Goal: Book appointment/travel/reservation

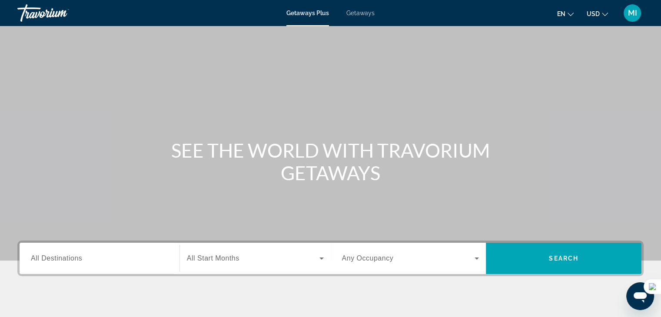
click at [255, 257] on span "Search widget" at bounding box center [253, 258] width 133 height 10
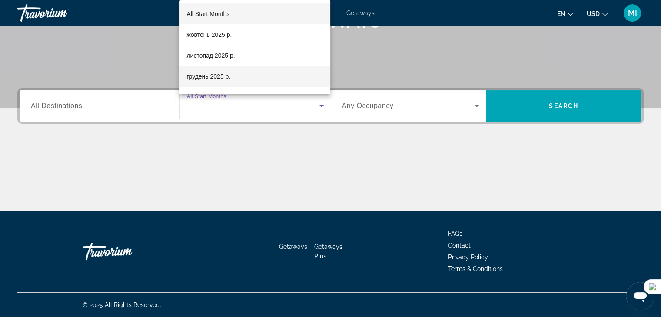
scroll to position [87, 0]
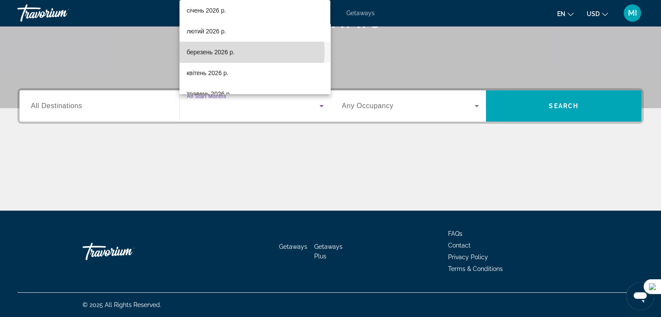
click at [248, 52] on mat-option "березень 2026 р." at bounding box center [254, 52] width 151 height 21
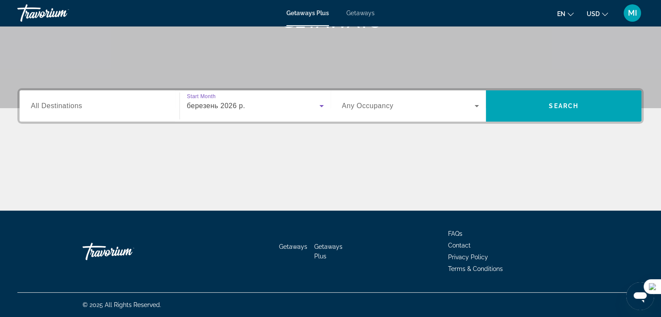
click at [70, 108] on span "All Destinations" at bounding box center [56, 105] width 51 height 7
click at [70, 108] on input "Destination All Destinations" at bounding box center [99, 106] width 137 height 10
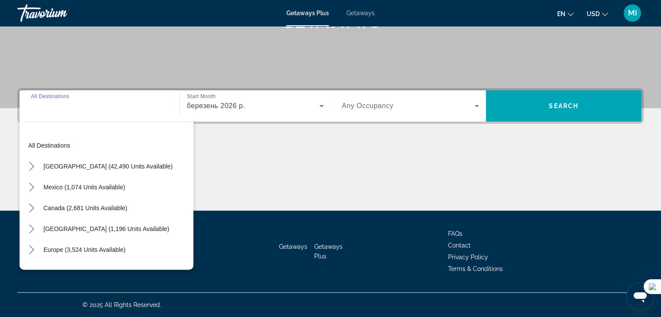
click at [447, 105] on span "Search widget" at bounding box center [408, 106] width 133 height 10
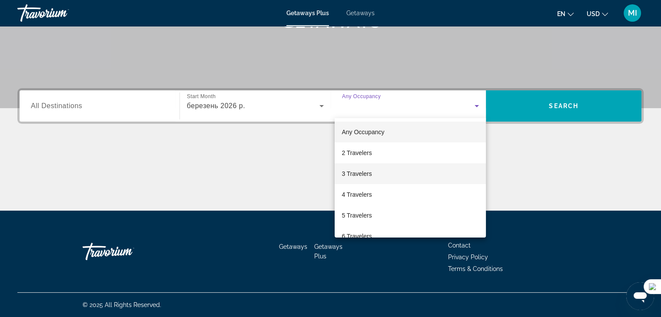
click at [381, 178] on mat-option "3 Travelers" at bounding box center [410, 173] width 151 height 21
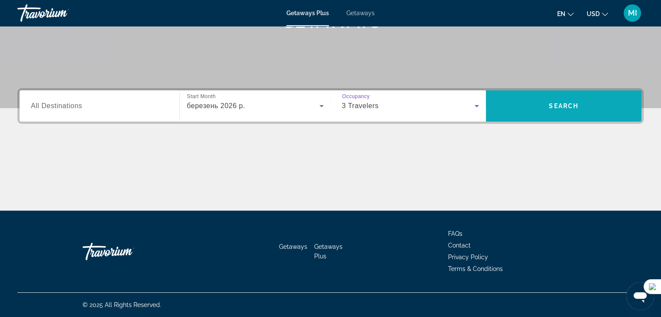
click at [539, 99] on span "Search" at bounding box center [564, 106] width 156 height 21
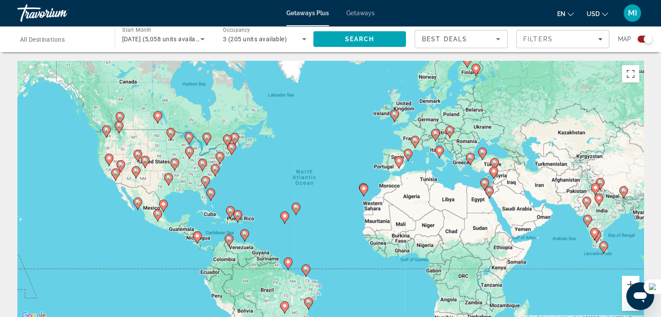
click at [206, 214] on div "To activate drag with keyboard, press Alt + Enter. Once in keyboard drag state,…" at bounding box center [330, 191] width 626 height 261
click at [625, 280] on button "Zoom in" at bounding box center [630, 284] width 17 height 17
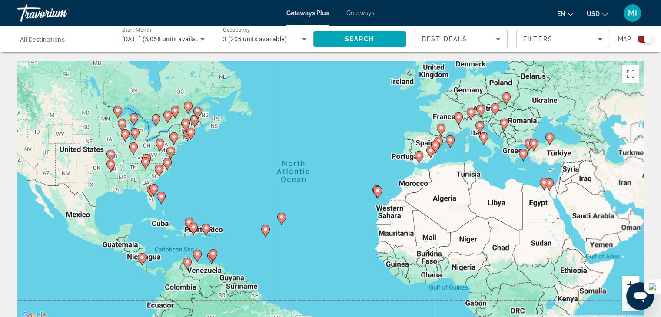
click at [625, 280] on button "Zoom in" at bounding box center [630, 284] width 17 height 17
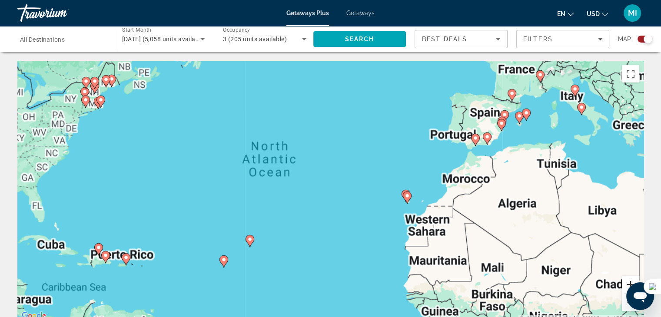
click at [625, 280] on button "Zoom in" at bounding box center [630, 284] width 17 height 17
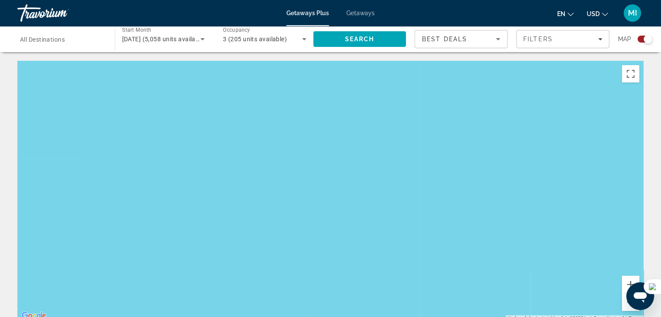
drag, startPoint x: 314, startPoint y: 252, endPoint x: 555, endPoint y: 156, distance: 259.1
click at [597, 147] on div "To activate drag with keyboard, press Alt + Enter. Once in keyboard drag state,…" at bounding box center [330, 191] width 626 height 261
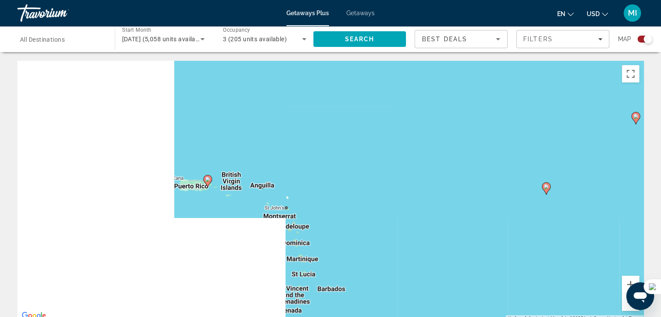
drag, startPoint x: 308, startPoint y: 229, endPoint x: 654, endPoint y: 64, distance: 383.2
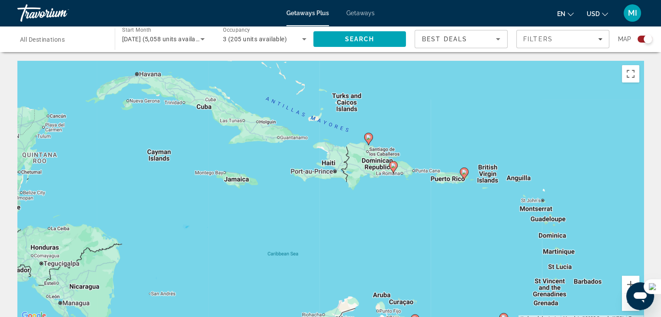
drag, startPoint x: 329, startPoint y: 191, endPoint x: 521, endPoint y: 205, distance: 192.6
click at [521, 205] on div "To activate drag with keyboard, press Alt + Enter. Once in keyboard drag state,…" at bounding box center [330, 191] width 626 height 261
click at [240, 180] on div "To activate drag with keyboard, press Alt + Enter. Once in keyboard drag state,…" at bounding box center [330, 191] width 626 height 261
click at [366, 140] on icon "Main content" at bounding box center [368, 138] width 8 height 11
type input "**********"
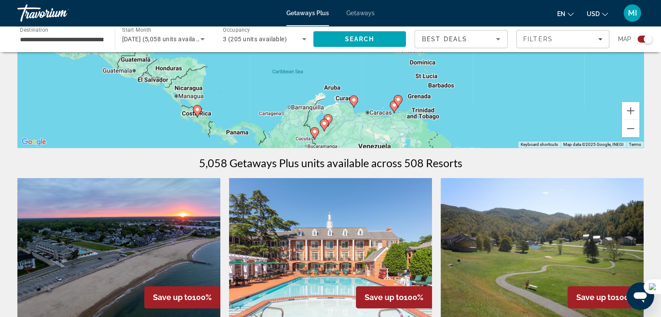
scroll to position [87, 0]
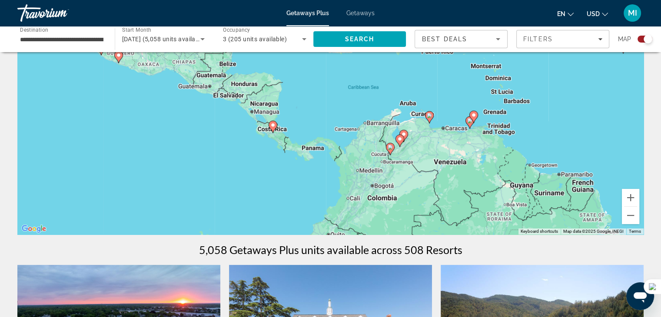
drag, startPoint x: 520, startPoint y: 188, endPoint x: 596, endPoint y: 115, distance: 105.4
click at [596, 115] on div "To activate drag with keyboard, press Alt + Enter. Once in keyboard drag state,…" at bounding box center [330, 104] width 626 height 261
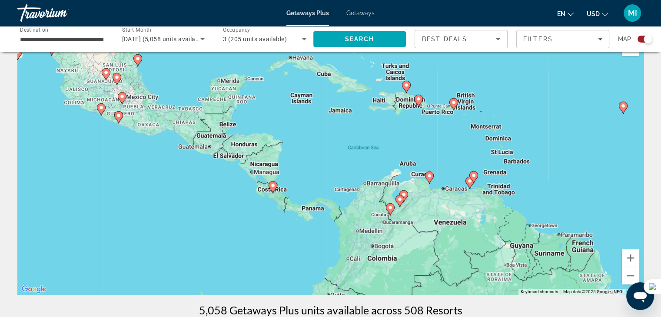
scroll to position [0, 0]
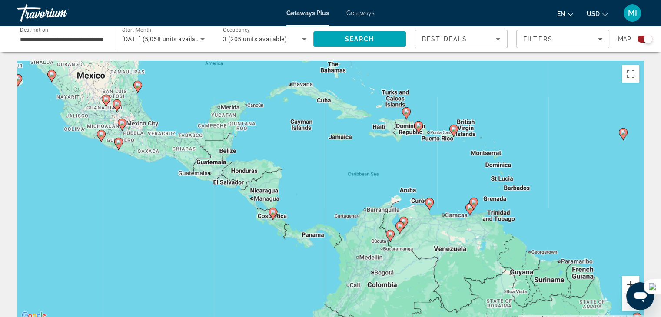
click at [628, 278] on button "Zoom in" at bounding box center [630, 284] width 17 height 17
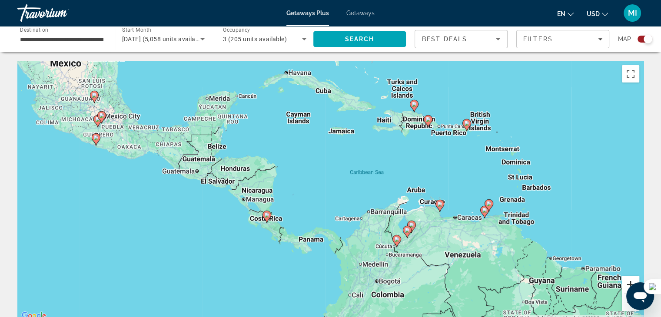
click at [628, 277] on button "Zoom in" at bounding box center [630, 284] width 17 height 17
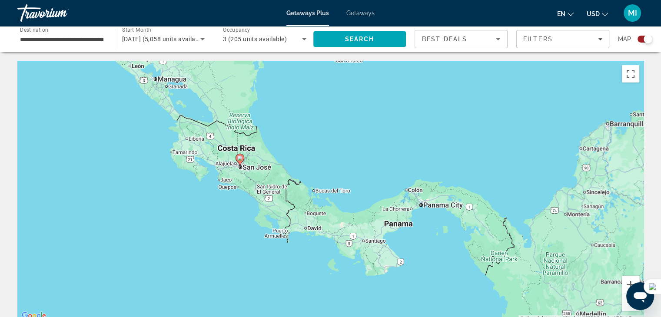
drag, startPoint x: 461, startPoint y: 285, endPoint x: 606, endPoint y: 141, distance: 204.6
click at [606, 141] on div "To activate drag with keyboard, press Alt + Enter. Once in keyboard drag state,…" at bounding box center [330, 191] width 626 height 261
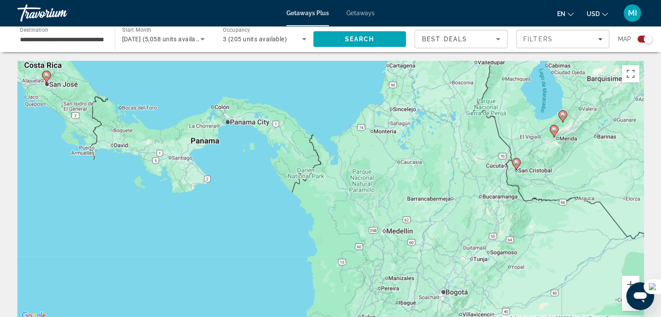
drag, startPoint x: 532, startPoint y: 181, endPoint x: 349, endPoint y: 159, distance: 183.8
click at [351, 159] on div "To activate drag with keyboard, press Alt + Enter. Once in keyboard drag state,…" at bounding box center [330, 191] width 626 height 261
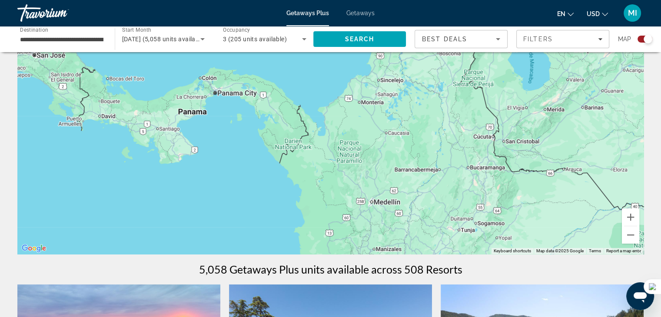
scroll to position [130, 0]
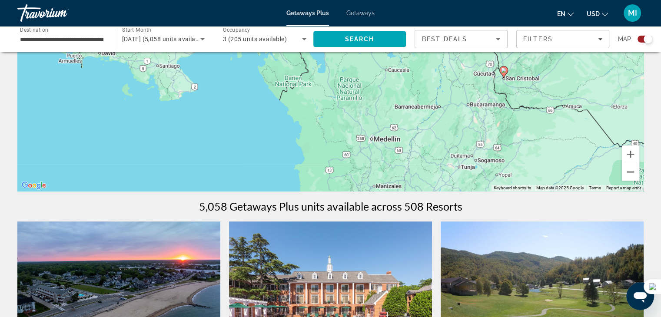
click at [634, 173] on button "Zoom out" at bounding box center [630, 171] width 17 height 17
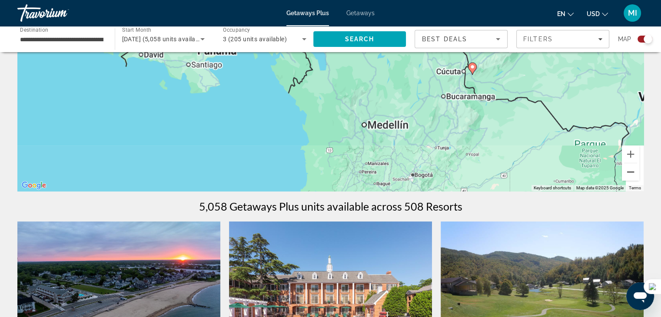
click at [634, 173] on button "Zoom out" at bounding box center [630, 171] width 17 height 17
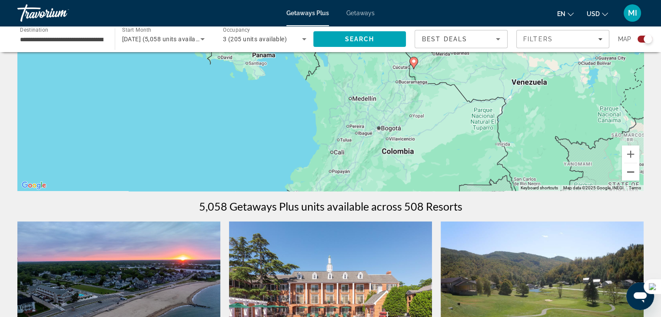
click at [633, 173] on button "Zoom out" at bounding box center [630, 171] width 17 height 17
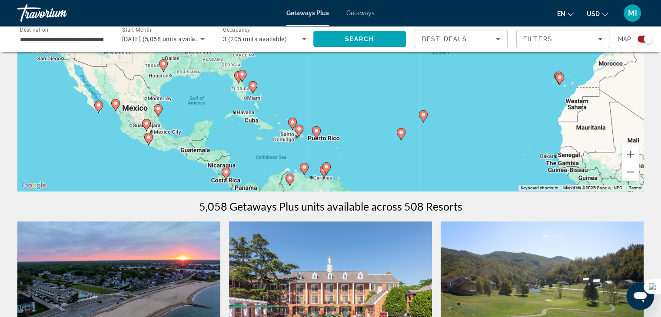
drag, startPoint x: 429, startPoint y: 117, endPoint x: 361, endPoint y: 249, distance: 147.9
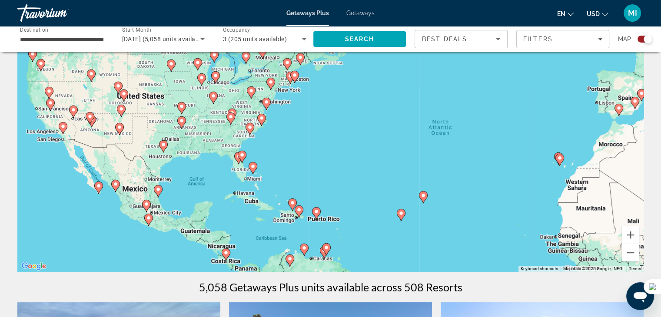
scroll to position [87, 0]
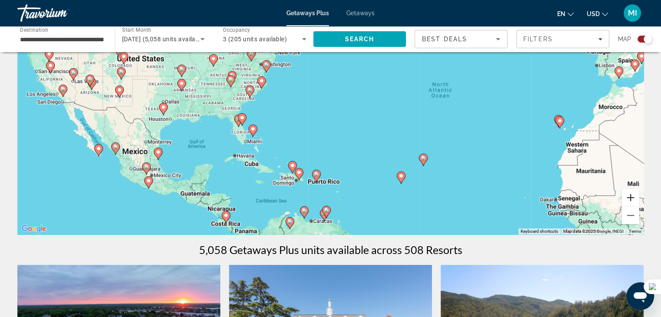
click at [634, 196] on button "Zoom in" at bounding box center [630, 197] width 17 height 17
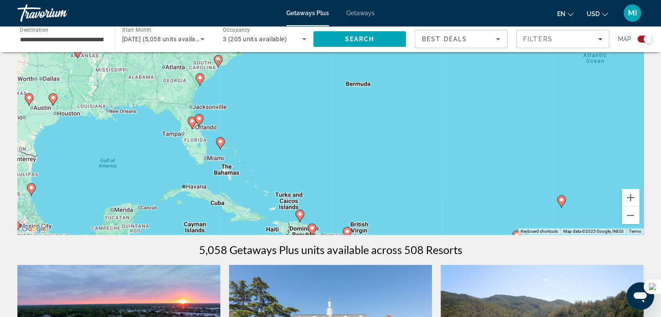
drag, startPoint x: 165, startPoint y: 210, endPoint x: 219, endPoint y: 174, distance: 64.8
click at [219, 176] on div "To activate drag with keyboard, press Alt + Enter. Once in keyboard drag state,…" at bounding box center [330, 104] width 626 height 261
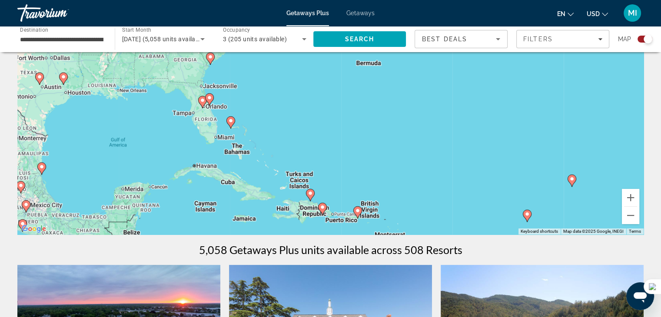
click at [219, 180] on div "To activate drag with keyboard, press Alt + Enter. Once in keyboard drag state,…" at bounding box center [330, 104] width 626 height 261
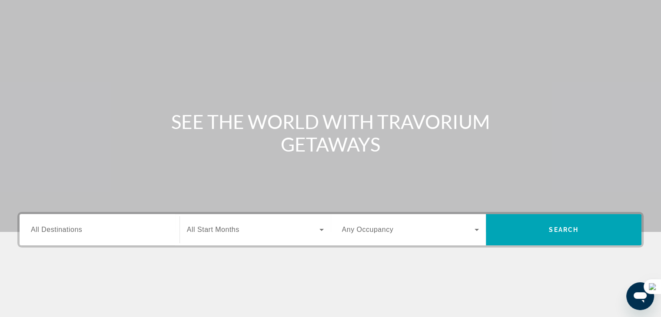
scroll to position [43, 0]
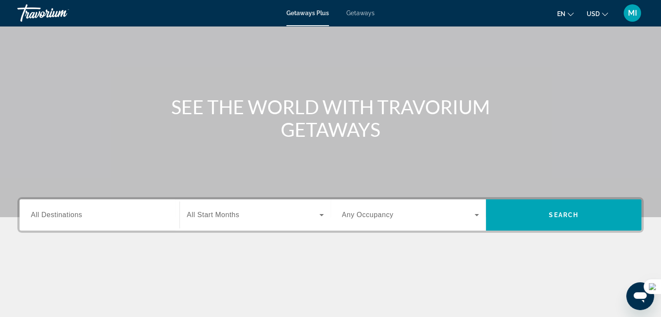
click at [121, 211] on input "Destination All Destinations" at bounding box center [99, 215] width 137 height 10
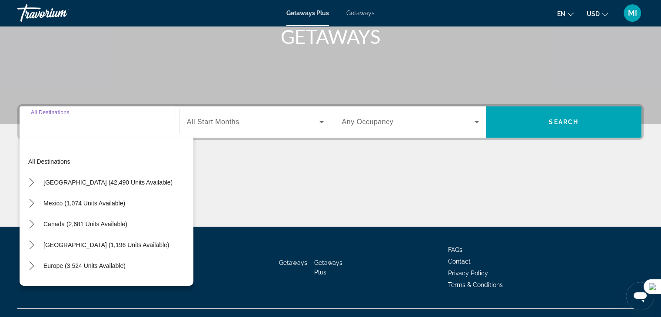
scroll to position [152, 0]
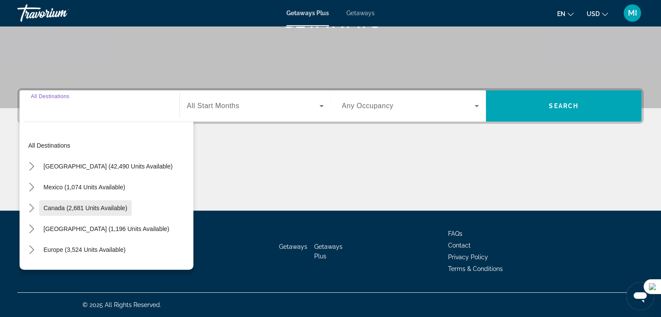
click at [63, 205] on span "Canada (2,681 units available)" at bounding box center [85, 208] width 84 height 7
type input "**********"
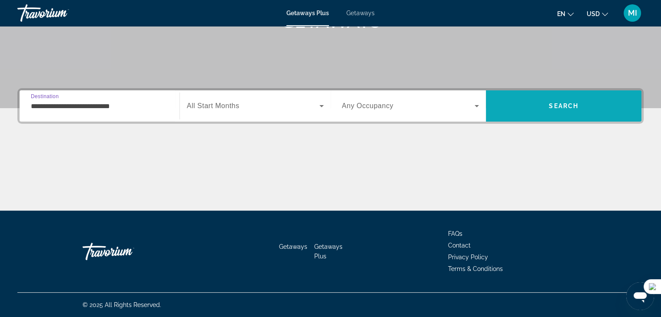
click at [608, 106] on span "Search" at bounding box center [564, 106] width 156 height 21
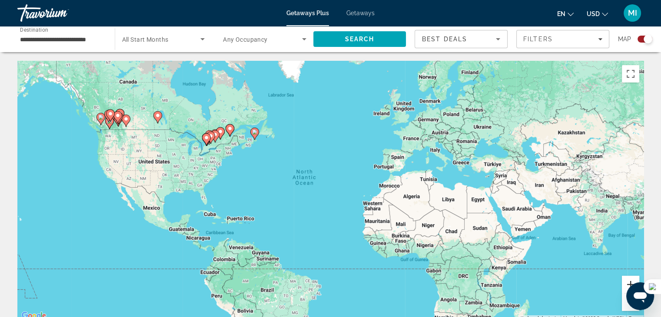
click at [627, 282] on button "Zoom in" at bounding box center [630, 284] width 17 height 17
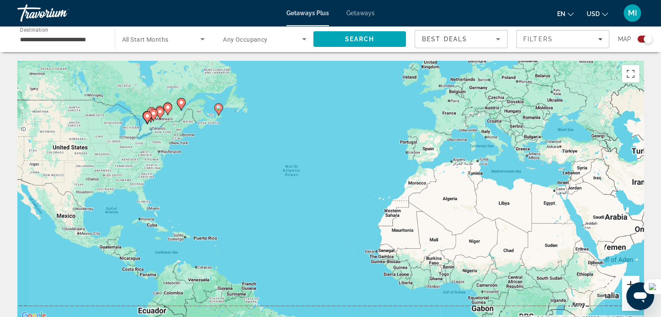
click at [627, 282] on button "Zoom in" at bounding box center [630, 284] width 17 height 17
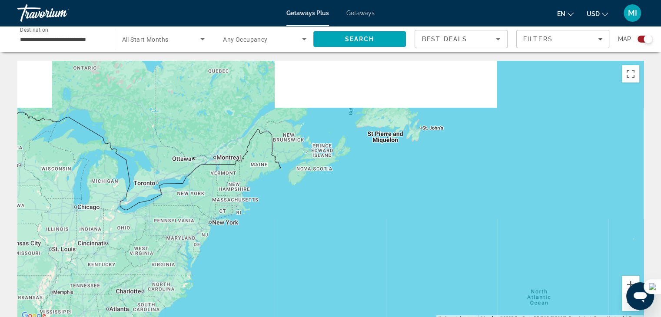
drag, startPoint x: 106, startPoint y: 130, endPoint x: 398, endPoint y: 273, distance: 325.3
click at [398, 275] on div "Main content" at bounding box center [330, 191] width 626 height 261
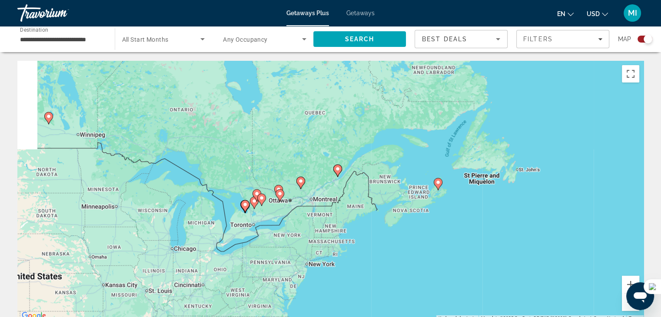
drag, startPoint x: 301, startPoint y: 231, endPoint x: 368, endPoint y: 255, distance: 71.5
click at [368, 255] on div "To activate drag with keyboard, press Alt + Enter. Once in keyboard drag state,…" at bounding box center [330, 191] width 626 height 261
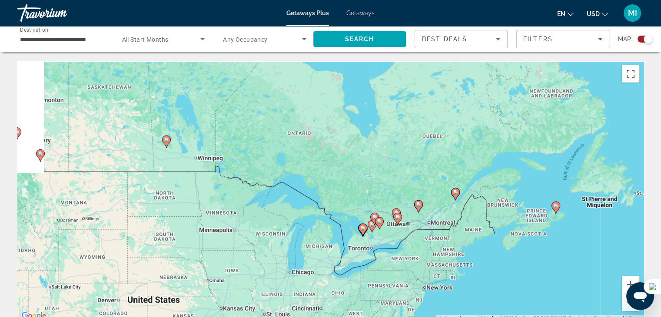
drag, startPoint x: 291, startPoint y: 218, endPoint x: 417, endPoint y: 241, distance: 127.7
click at [417, 241] on div "To activate drag with keyboard, press Alt + Enter. Once in keyboard drag state,…" at bounding box center [330, 191] width 626 height 261
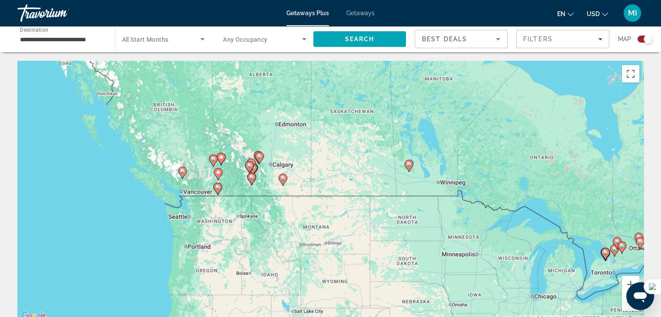
drag, startPoint x: 202, startPoint y: 193, endPoint x: 441, endPoint y: 222, distance: 241.5
click at [441, 222] on div "To activate drag with keyboard, press Alt + Enter. Once in keyboard drag state,…" at bounding box center [330, 191] width 626 height 261
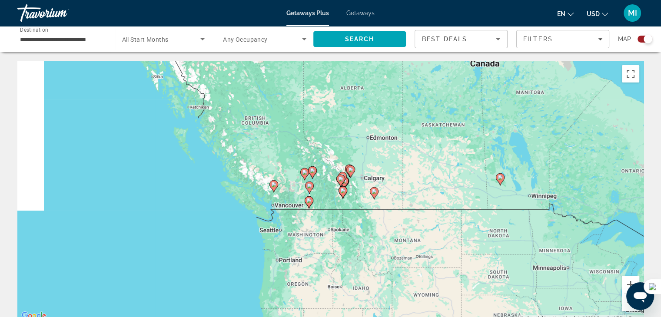
drag, startPoint x: 215, startPoint y: 212, endPoint x: 290, endPoint y: 221, distance: 75.3
click at [290, 221] on div "To activate drag with keyboard, press Alt + Enter. Once in keyboard drag state,…" at bounding box center [330, 191] width 626 height 261
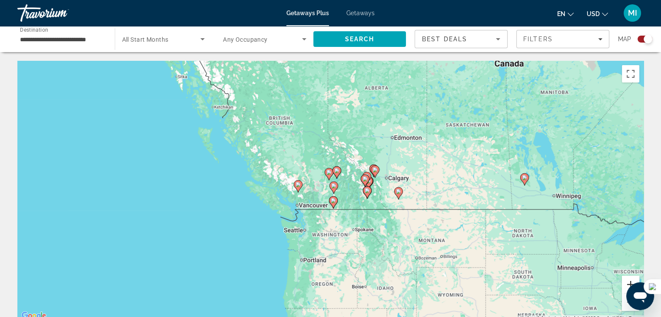
click at [624, 281] on button "Zoom in" at bounding box center [630, 284] width 17 height 17
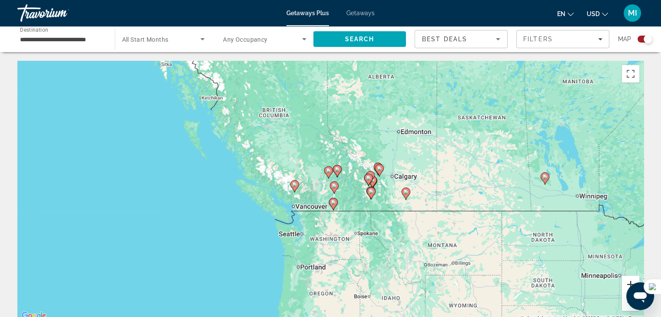
click at [624, 281] on button "Zoom in" at bounding box center [630, 284] width 17 height 17
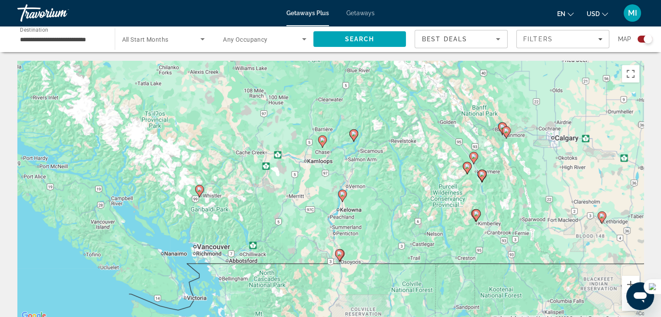
click at [200, 192] on icon "Main content" at bounding box center [199, 191] width 8 height 11
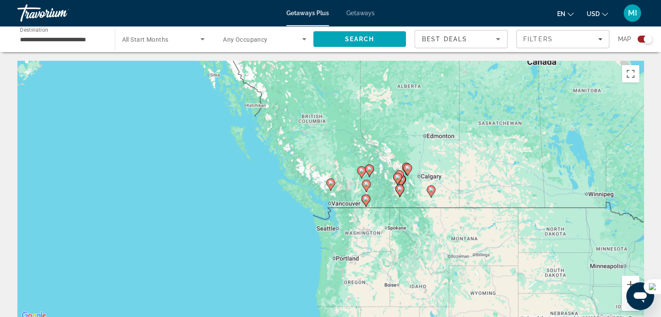
click at [330, 183] on image "Main content" at bounding box center [330, 182] width 5 height 5
type input "**********"
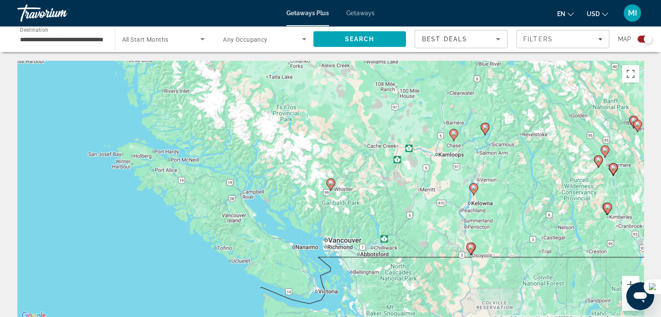
click at [330, 183] on image "Main content" at bounding box center [330, 182] width 5 height 5
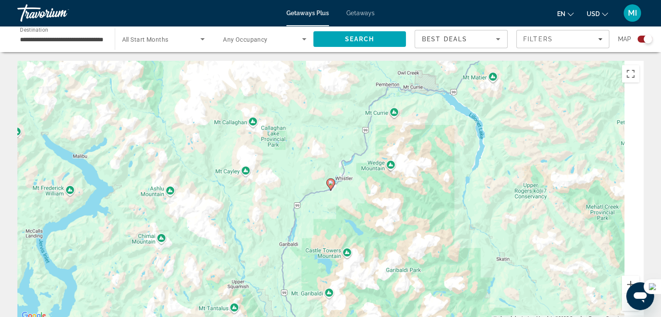
click at [330, 183] on image "Main content" at bounding box center [330, 182] width 5 height 5
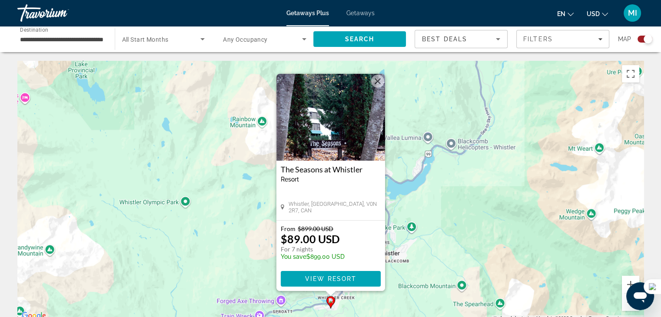
click at [382, 87] on img "Main content" at bounding box center [330, 117] width 109 height 87
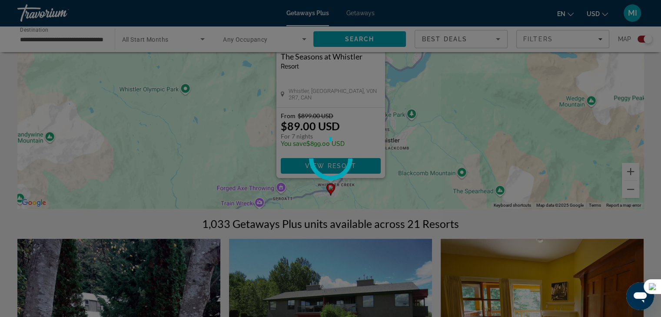
scroll to position [130, 0]
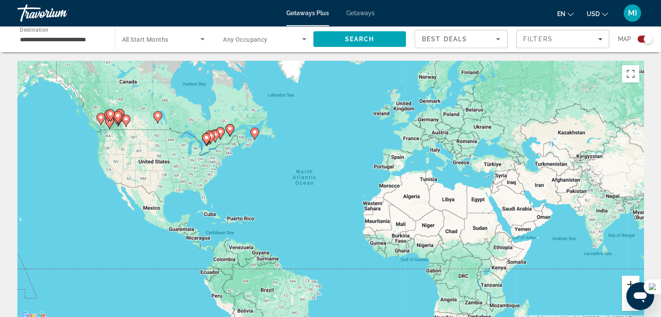
click at [626, 279] on button "Zoom in" at bounding box center [630, 284] width 17 height 17
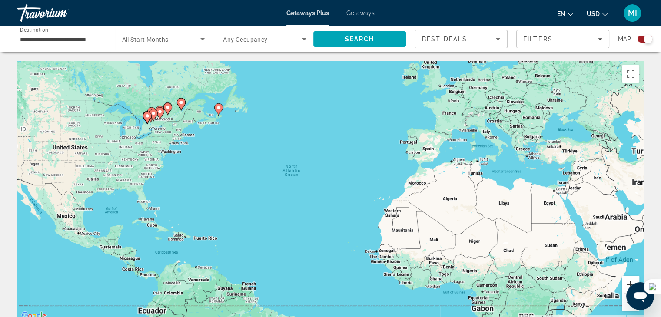
click at [626, 279] on button "Zoom in" at bounding box center [630, 284] width 17 height 17
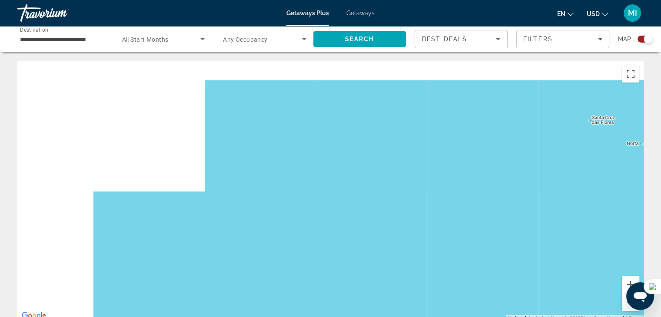
drag, startPoint x: 454, startPoint y: 316, endPoint x: 577, endPoint y: 337, distance: 125.2
click at [577, 317] on html "**********" at bounding box center [330, 158] width 661 height 317
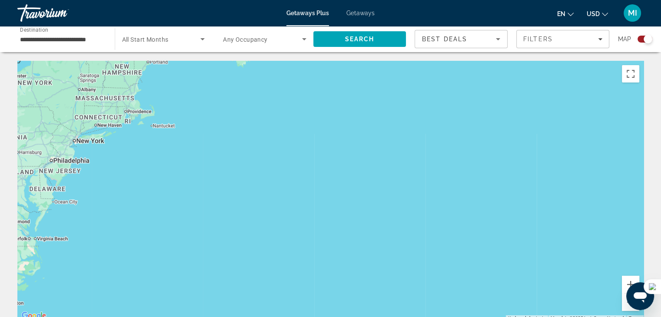
drag, startPoint x: 431, startPoint y: 256, endPoint x: 596, endPoint y: 332, distance: 181.9
click at [596, 317] on html "**********" at bounding box center [330, 158] width 661 height 317
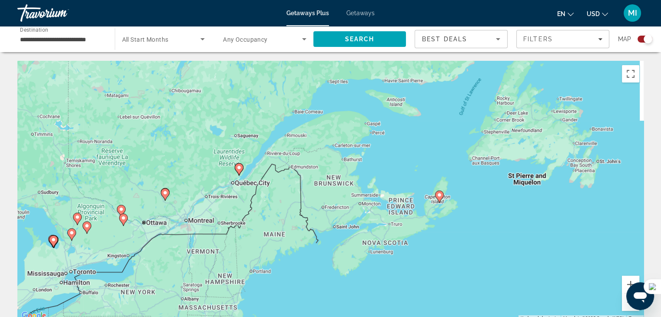
drag, startPoint x: 452, startPoint y: 204, endPoint x: 381, endPoint y: 299, distance: 119.5
click at [381, 299] on div "To activate drag with keyboard, press Alt + Enter. Once in keyboard drag state,…" at bounding box center [330, 191] width 626 height 261
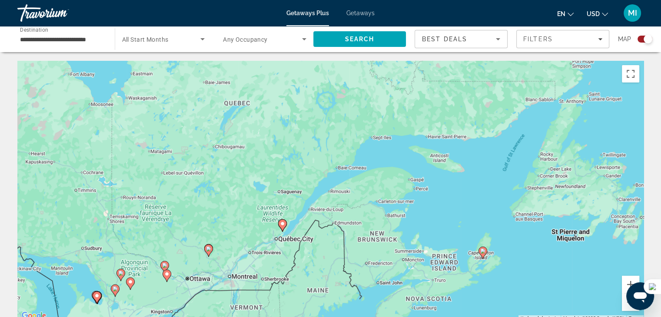
drag, startPoint x: 266, startPoint y: 190, endPoint x: 316, endPoint y: 238, distance: 69.4
click at [316, 238] on div "To activate drag with keyboard, press Alt + Enter. Once in keyboard drag state,…" at bounding box center [330, 191] width 626 height 261
click at [282, 224] on image "Main content" at bounding box center [282, 223] width 5 height 5
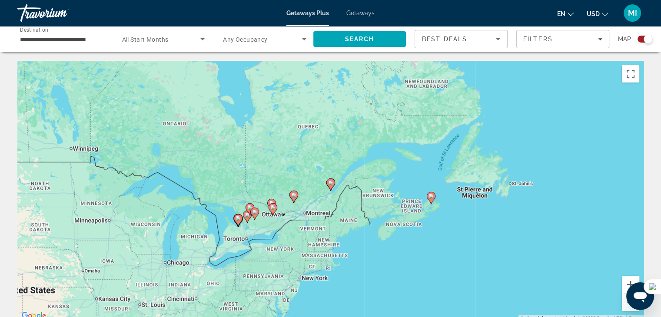
click at [331, 186] on icon "Main content" at bounding box center [330, 184] width 8 height 11
type input "**********"
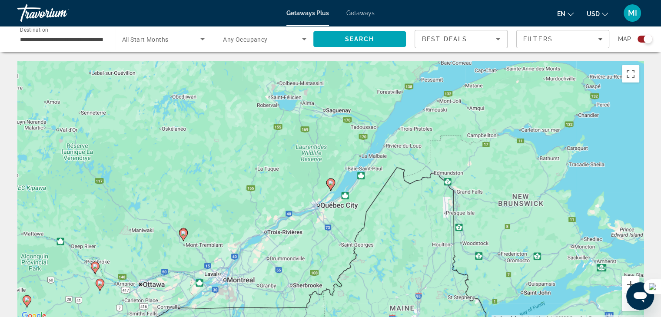
click at [328, 183] on image "Main content" at bounding box center [330, 182] width 5 height 5
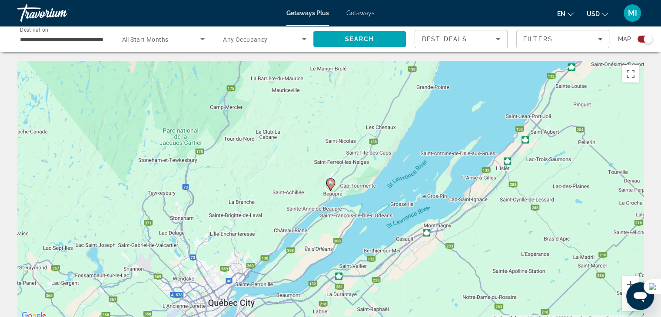
click at [328, 183] on icon "Main content" at bounding box center [330, 184] width 8 height 11
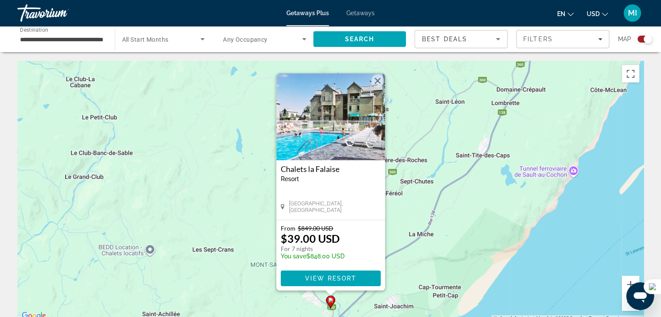
click at [379, 78] on button "Close" at bounding box center [377, 80] width 13 height 13
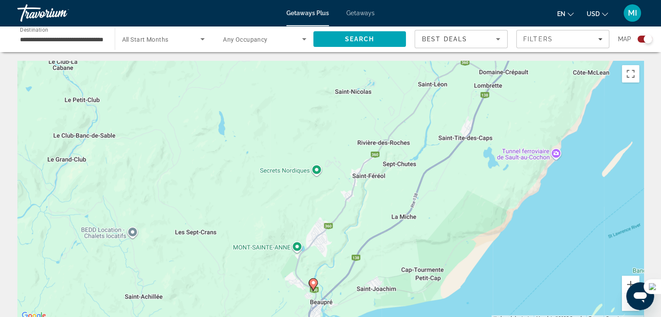
drag, startPoint x: 417, startPoint y: 179, endPoint x: 356, endPoint y: 117, distance: 86.9
click at [356, 117] on div "To navigate, press the arrow keys. To activate drag with keyboard, press Alt + …" at bounding box center [330, 191] width 626 height 261
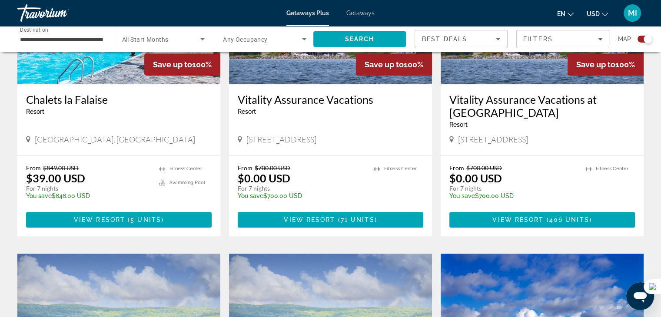
scroll to position [434, 0]
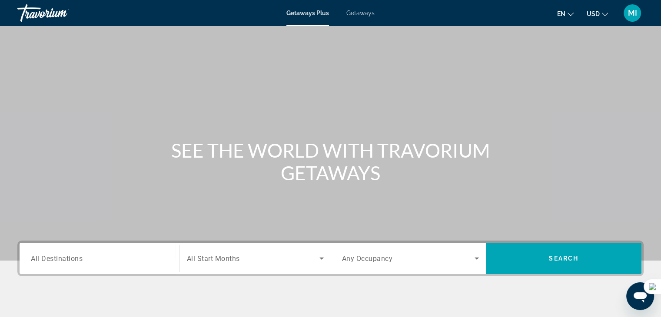
click at [633, 15] on span "MI" at bounding box center [632, 13] width 9 height 9
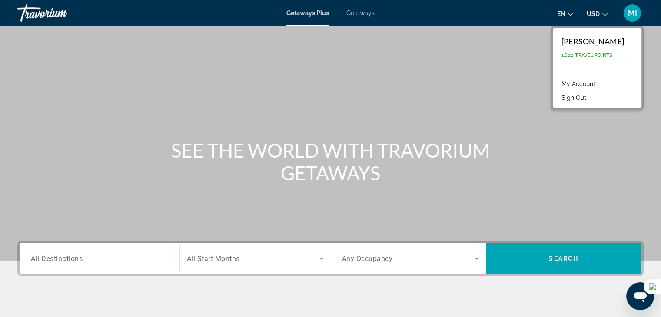
click at [487, 201] on div "Main content" at bounding box center [330, 130] width 661 height 261
